Goal: Check status

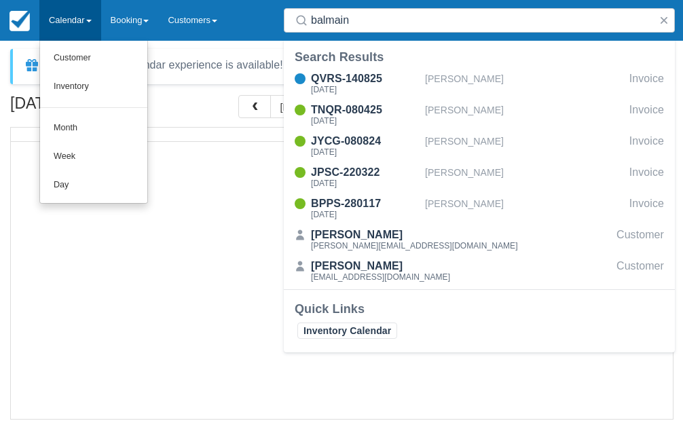
select select
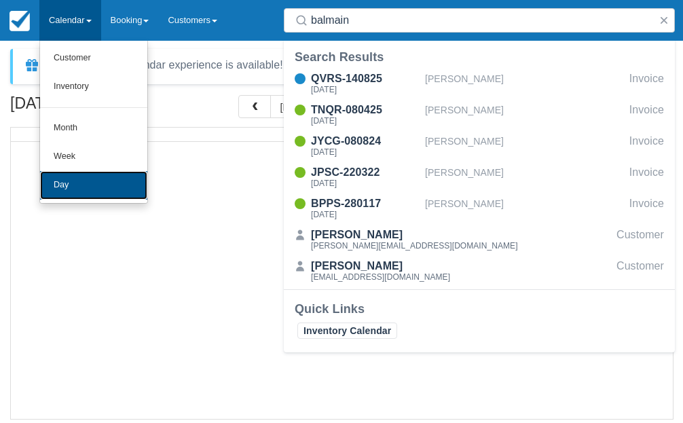
click at [56, 187] on link "Day" at bounding box center [93, 185] width 107 height 29
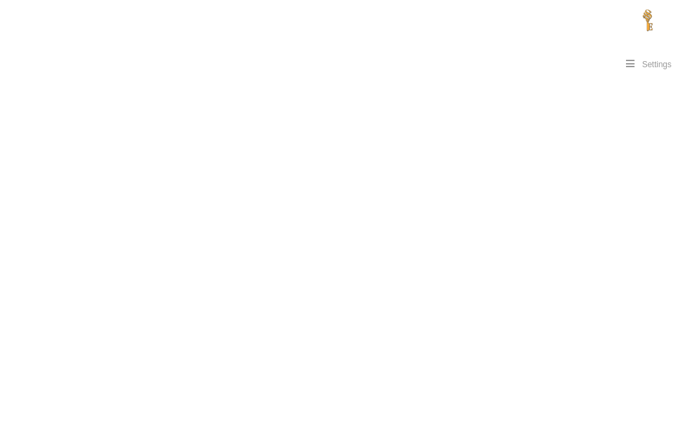
select select
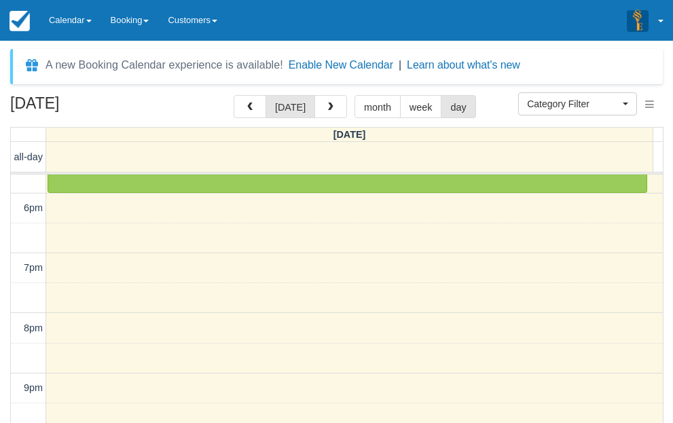
scroll to position [257, 0]
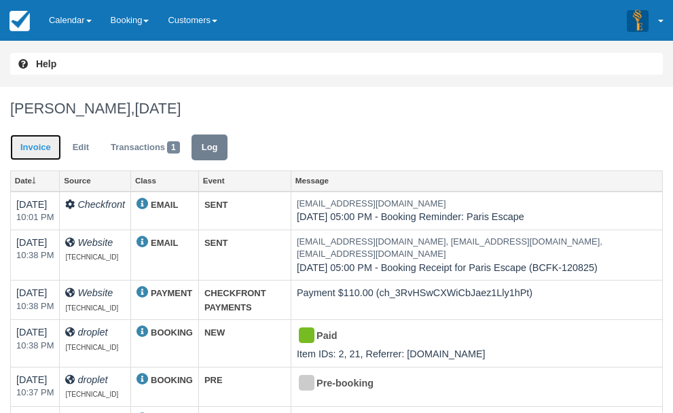
click at [61, 134] on link "Invoice" at bounding box center [35, 147] width 51 height 26
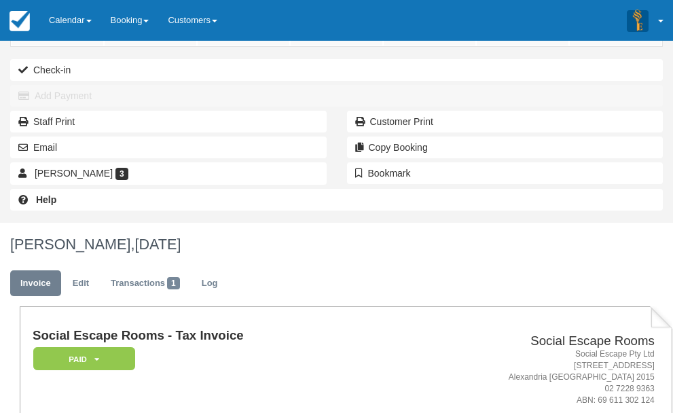
scroll to position [213, 0]
